Goal: Information Seeking & Learning: Learn about a topic

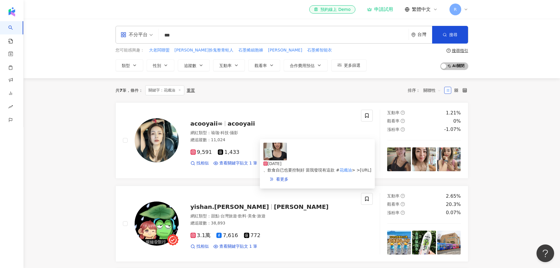
click at [319, 168] on span "、飲食自已也要控制好 當我發現有這款 #" at bounding box center [301, 170] width 76 height 5
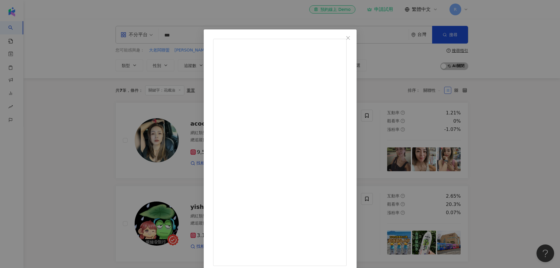
click at [120, 223] on div "acooyaii∞ [DATE] 107 1 查看原始貼文" at bounding box center [280, 134] width 560 height 268
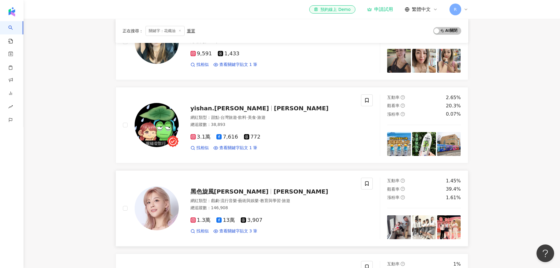
scroll to position [88, 0]
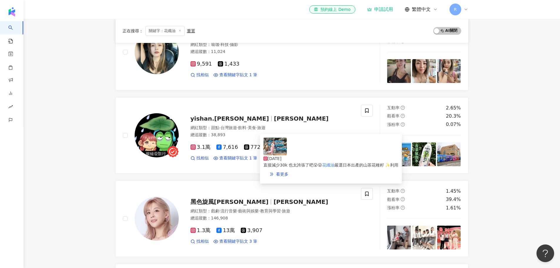
click at [276, 152] on img at bounding box center [275, 147] width 24 height 18
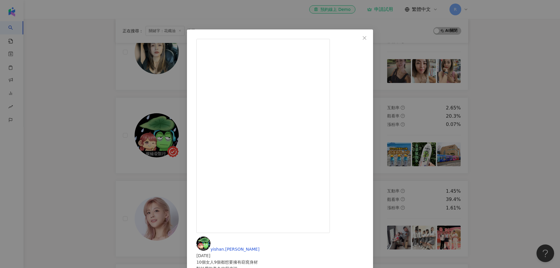
click at [92, 175] on div "yishan.[PERSON_NAME] [DATE] 907 42 查看原始貼文" at bounding box center [280, 134] width 560 height 268
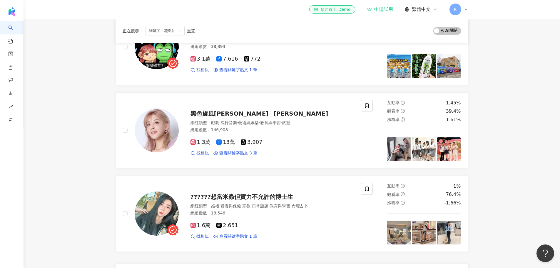
scroll to position [206, 0]
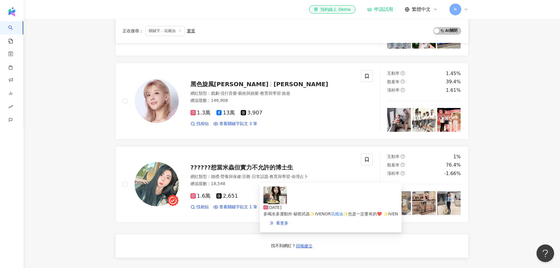
click at [272, 202] on img at bounding box center [275, 195] width 24 height 18
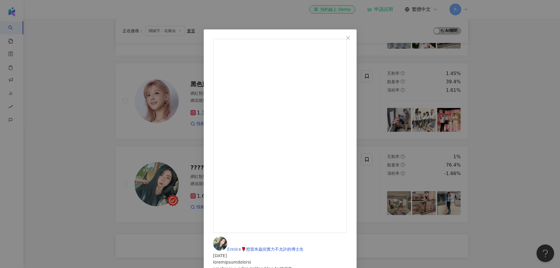
click at [74, 203] on div "𝔼𝕞𝕚𝕔𝕠🌹想當米蟲但實力不允許的博士生 [DATE] 690 13 查看原始貼文" at bounding box center [280, 134] width 560 height 268
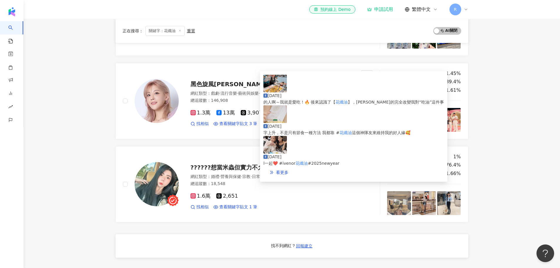
click at [282, 87] on img at bounding box center [275, 84] width 24 height 18
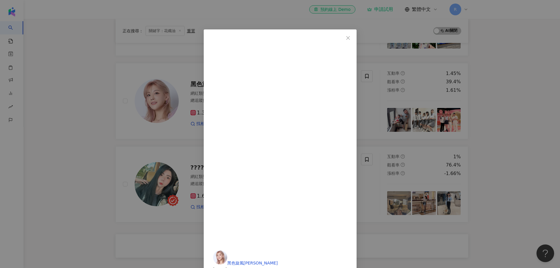
click at [76, 165] on div "黑色旋風[PERSON_NAME] [DATE] 2,253 95 23 查看原始貼文" at bounding box center [280, 134] width 560 height 268
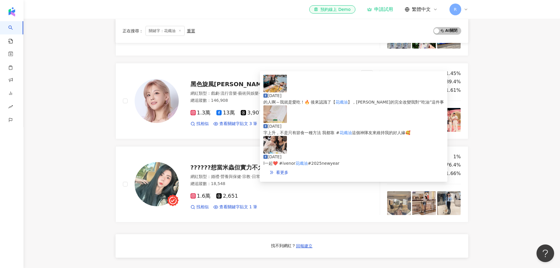
click at [282, 119] on img at bounding box center [275, 114] width 24 height 18
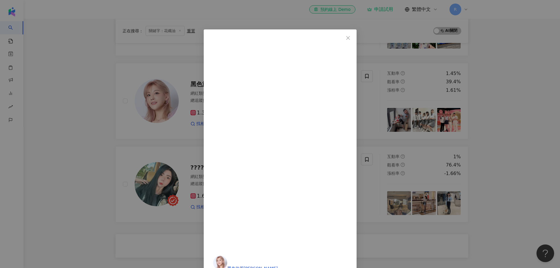
click at [350, 36] on icon "close" at bounding box center [348, 38] width 5 height 5
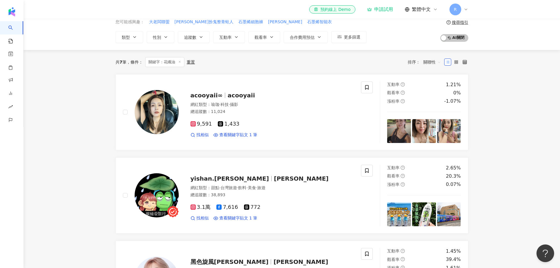
scroll to position [0, 0]
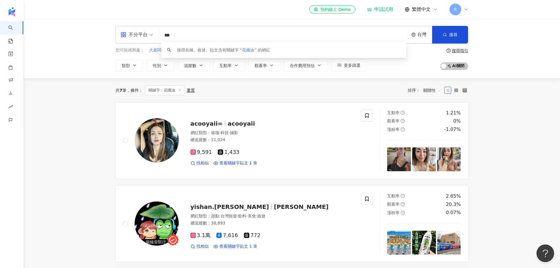
drag, startPoint x: 201, startPoint y: 38, endPoint x: 132, endPoint y: 38, distance: 68.8
click at [132, 38] on div "不分平台 *** 台灣 搜尋 keyword 搜尋名稱、敘述、貼文含有關鍵字 “ 花纖油 ” 的網紅" at bounding box center [292, 35] width 353 height 18
paste input "***"
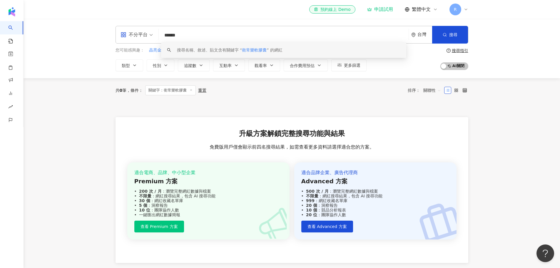
drag, startPoint x: 206, startPoint y: 33, endPoint x: 141, endPoint y: 33, distance: 64.7
click at [141, 33] on div "不分平台 ****** 台灣 搜尋 keyword 搜尋名稱、敘述、貼文含有關鍵字 “ 衛常樂軟膠囊 ” 的網紅" at bounding box center [292, 35] width 353 height 18
paste input "*"
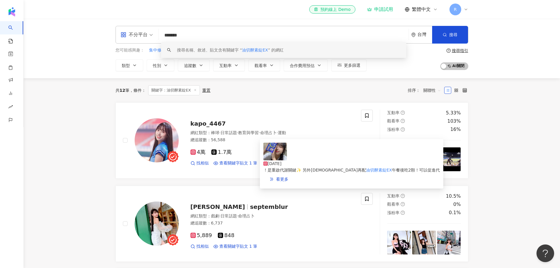
click at [273, 160] on img at bounding box center [275, 152] width 24 height 18
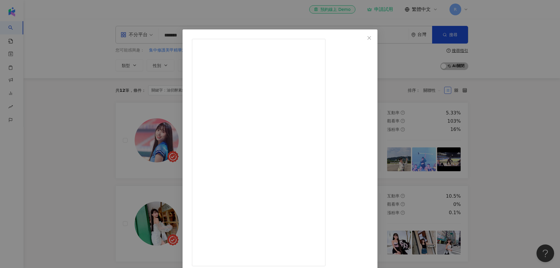
click at [52, 151] on div "KAPO 가보 [DATE] 因為工作關係每天吃飯時間不定時 應援完回到家更是10點11點才吃晚餐 加上我又是一個沒辦法餓著睡覺的人～ 餓了！就是要吃～～ 幸…" at bounding box center [280, 134] width 560 height 268
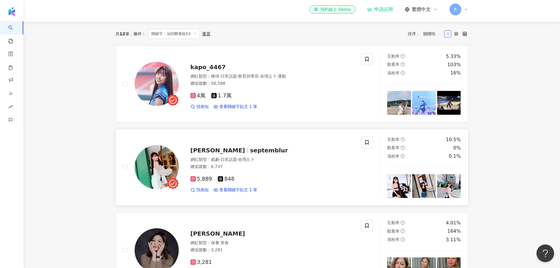
scroll to position [59, 0]
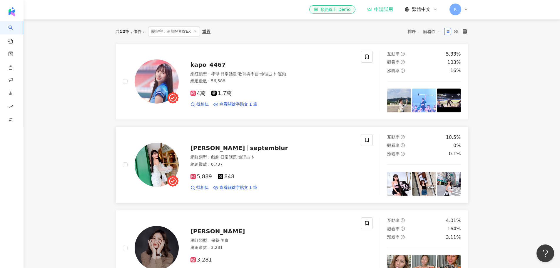
click at [155, 160] on img at bounding box center [157, 165] width 44 height 44
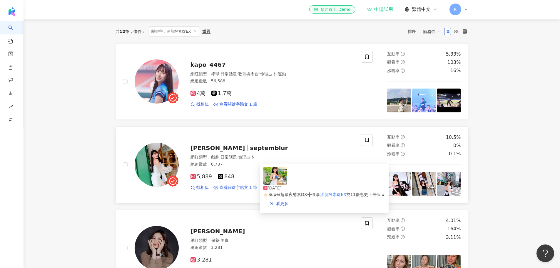
click at [235, 185] on span "查看關鍵字貼文 1 筆" at bounding box center [238, 188] width 38 height 6
click at [281, 181] on img at bounding box center [275, 176] width 24 height 18
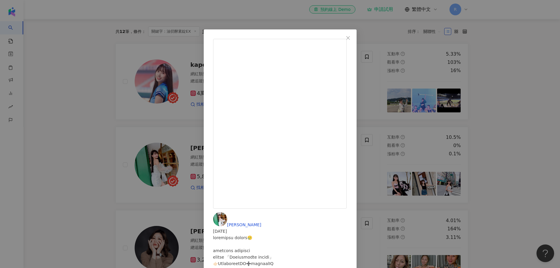
click at [52, 166] on div "[PERSON_NAME][DATE] 580 23 查看原始貼文" at bounding box center [280, 134] width 560 height 268
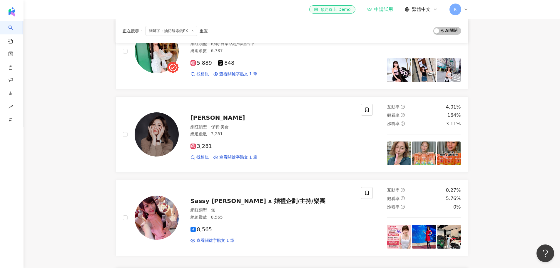
scroll to position [176, 0]
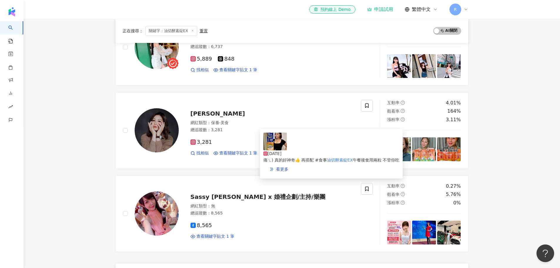
click at [281, 148] on img at bounding box center [275, 142] width 24 height 18
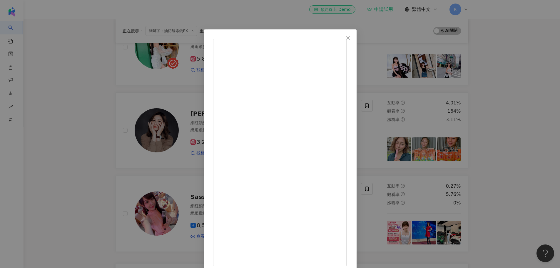
click at [74, 197] on div "Chihmin Lu [DATE] 237 15 查看原始貼文" at bounding box center [280, 134] width 560 height 268
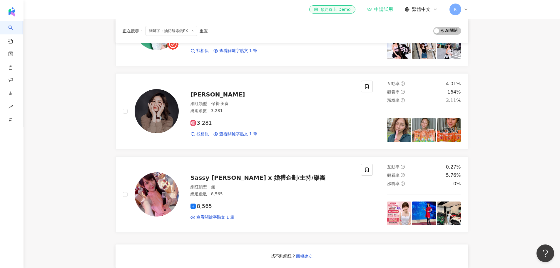
scroll to position [206, 0]
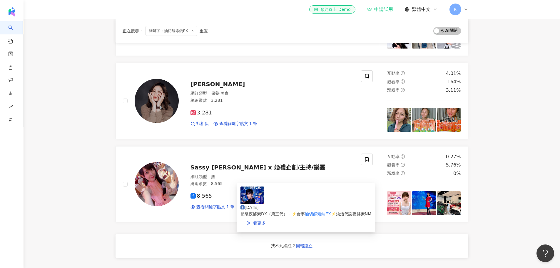
click at [255, 200] on img at bounding box center [252, 195] width 24 height 18
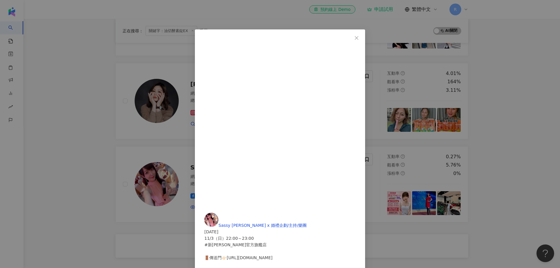
scroll to position [0, 0]
click at [79, 142] on div "Sassy [PERSON_NAME] x 婚禮企劃/主持/樂團 [DATE] 11/3（日）22:00～23:00 #新[PERSON_NAME]官方旗艦店…" at bounding box center [280, 134] width 560 height 268
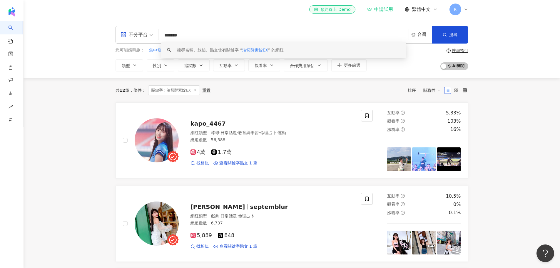
drag, startPoint x: 204, startPoint y: 36, endPoint x: 117, endPoint y: 29, distance: 87.8
click at [117, 29] on div "不分平台 ******* 台灣 搜尋 keyword 搜尋名稱、敘述、貼文含有關鍵字 “ 油切酵素錠EX ” 的網紅" at bounding box center [292, 35] width 353 height 18
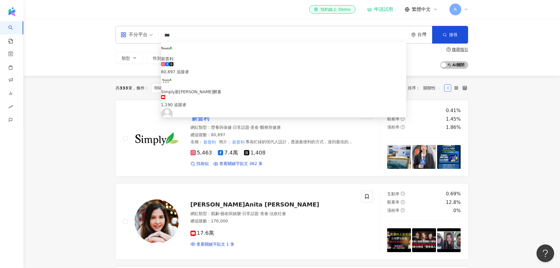
type input "***"
drag, startPoint x: 83, startPoint y: 160, endPoint x: 90, endPoint y: 154, distance: 9.2
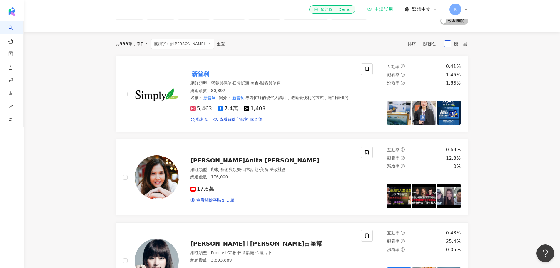
scroll to position [118, 0]
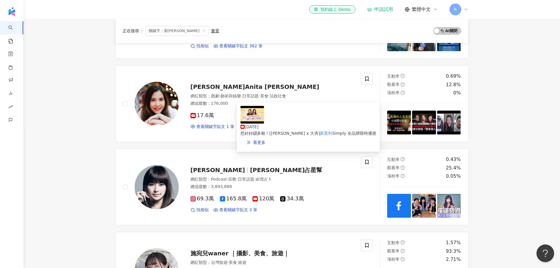
click at [256, 118] on img at bounding box center [252, 115] width 24 height 18
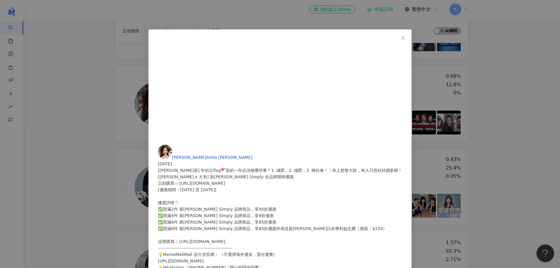
scroll to position [108, 0]
click at [86, 184] on div "[PERSON_NAME]Anita [PERSON_NAME] [DATE] [[PERSON_NAME]派] 年初立flag🚩新的一年必須做哪些事？1. …" at bounding box center [280, 134] width 560 height 268
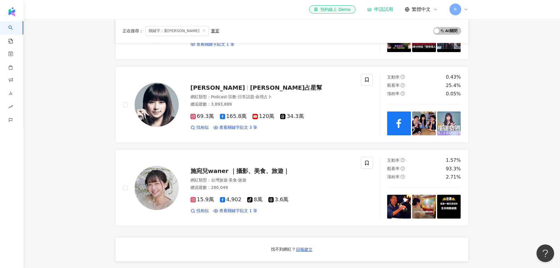
scroll to position [206, 0]
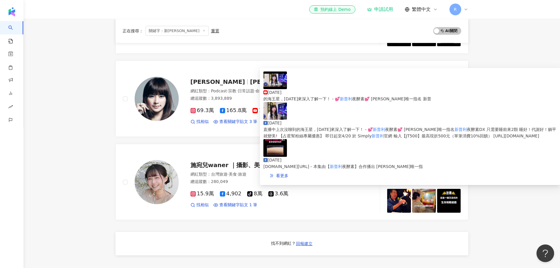
click at [279, 84] on img at bounding box center [275, 80] width 24 height 18
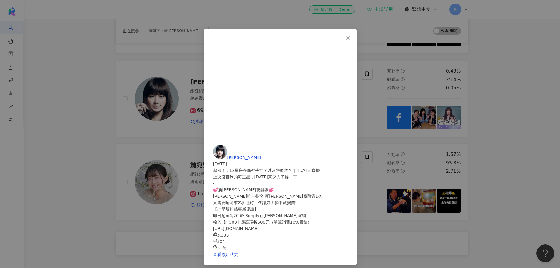
click at [504, 87] on div "[PERSON_NAME][DATE] 起風了，12星座在哪裡失控？以及怎麼救？｜ [DATE]直播 上次沒聊到的海王星，[DATE]來深入了解一下！ - 💕…" at bounding box center [280, 134] width 560 height 268
